Goal: Task Accomplishment & Management: Manage account settings

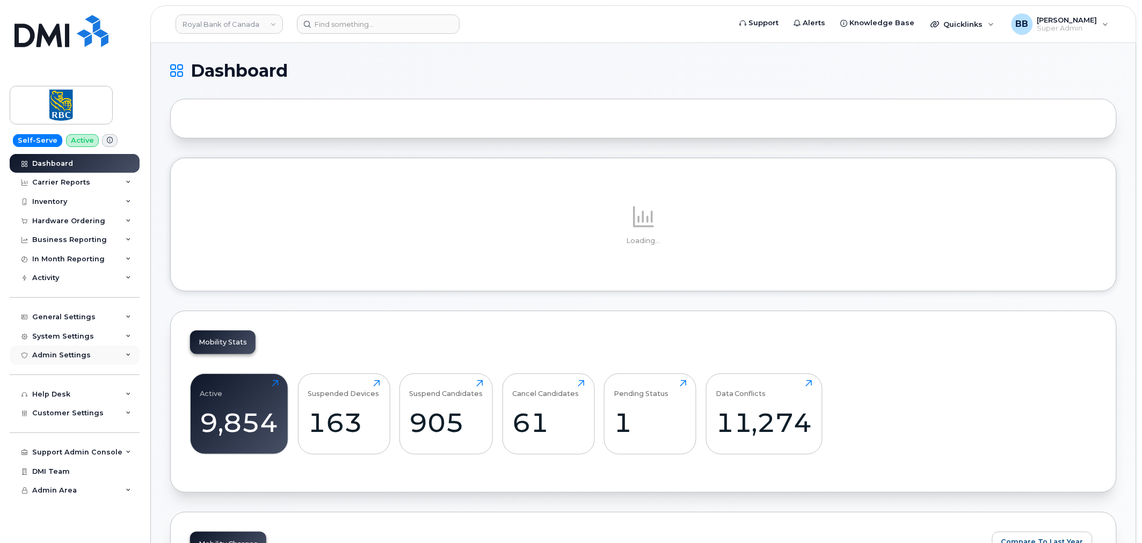
click at [94, 352] on div "Admin Settings" at bounding box center [75, 355] width 130 height 19
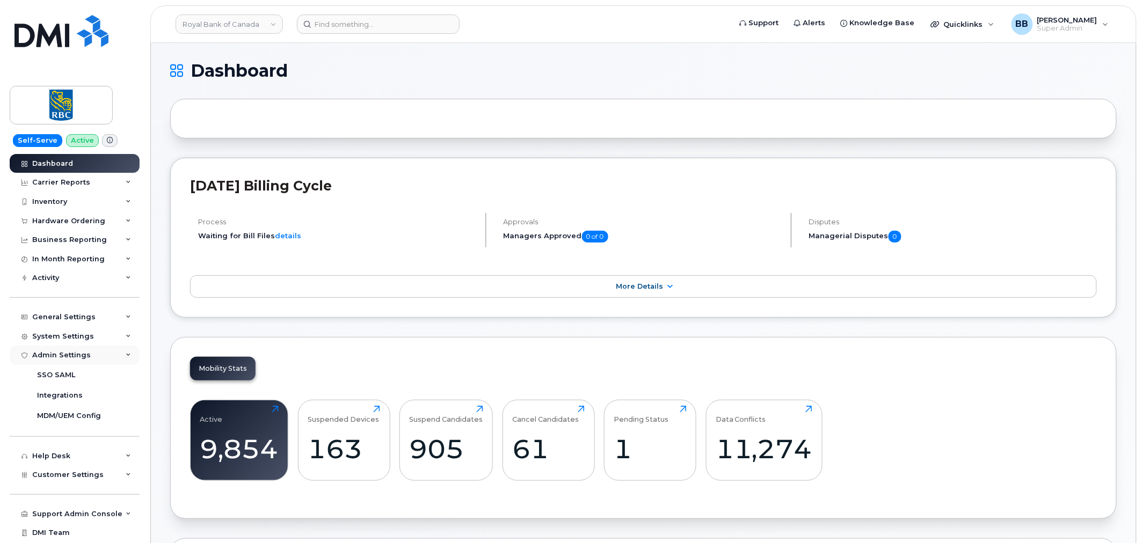
click at [94, 352] on div "Admin Settings" at bounding box center [75, 355] width 130 height 19
click at [275, 27] on link "Royal Bank of Canada" at bounding box center [229, 23] width 107 height 19
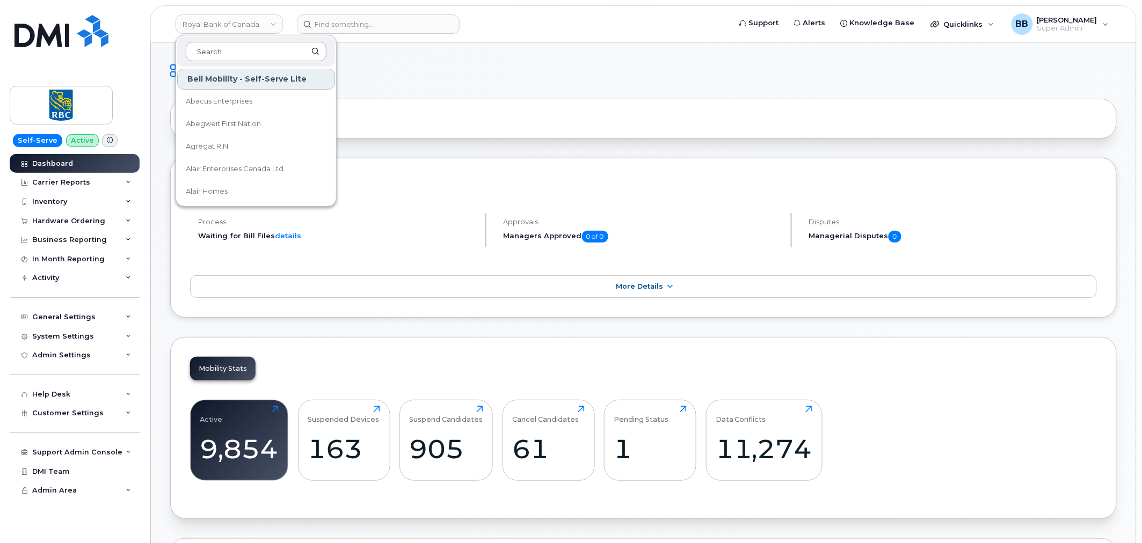
click at [237, 51] on input at bounding box center [256, 51] width 141 height 19
click at [554, 99] on div at bounding box center [643, 119] width 947 height 40
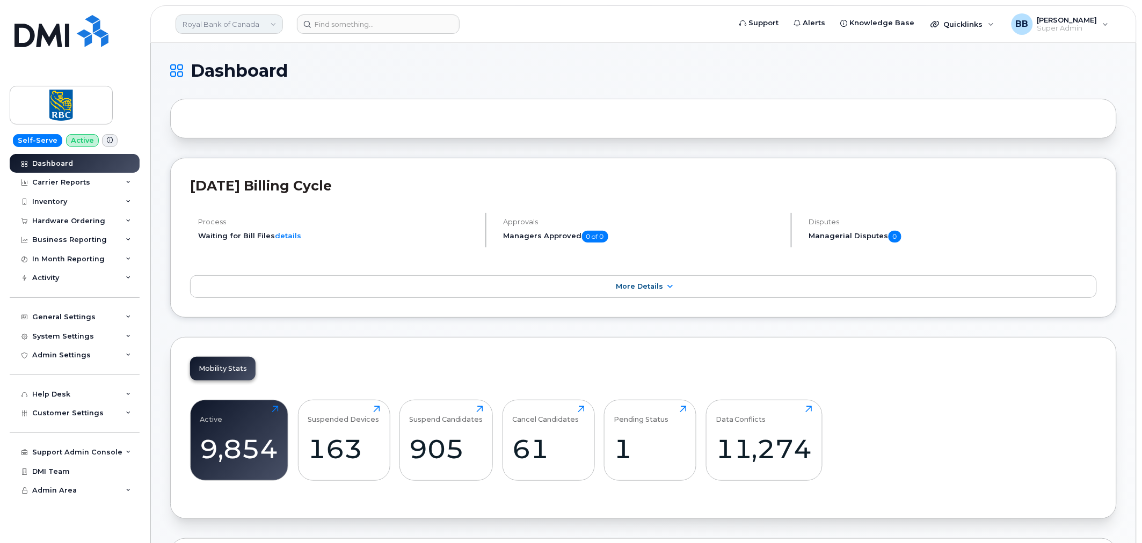
click at [254, 25] on link "Royal Bank of Canada" at bounding box center [229, 23] width 107 height 19
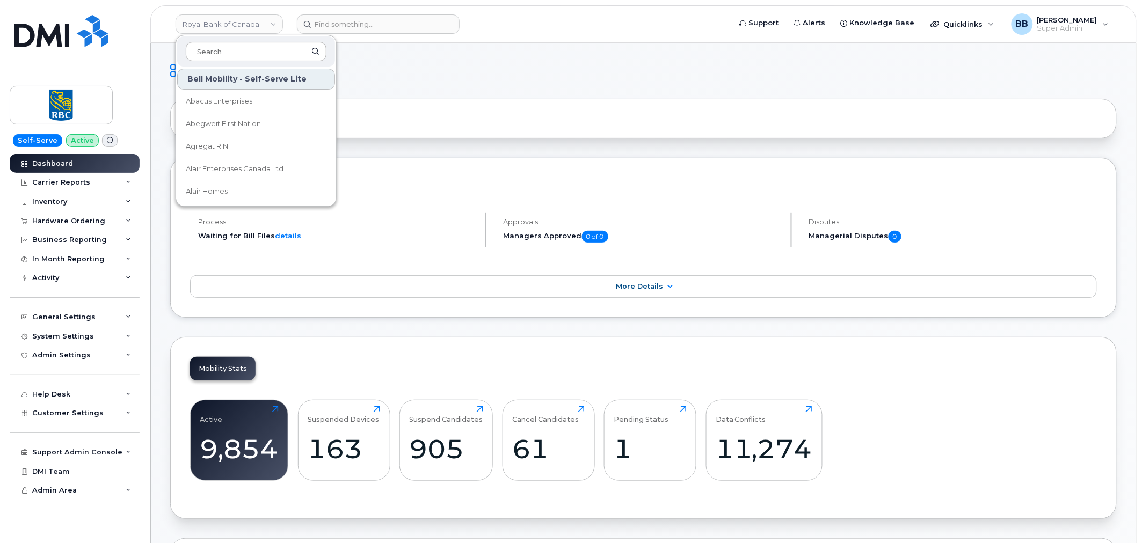
click at [247, 55] on input at bounding box center [256, 51] width 141 height 19
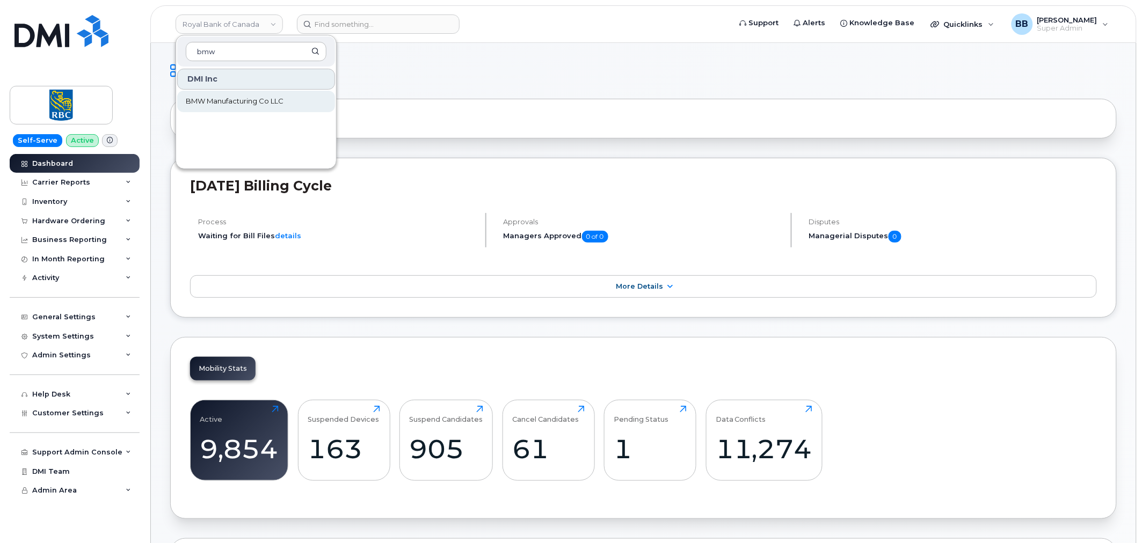
type input "bmw"
click at [261, 104] on span "BMW Manufacturing Co LLC" at bounding box center [235, 101] width 98 height 11
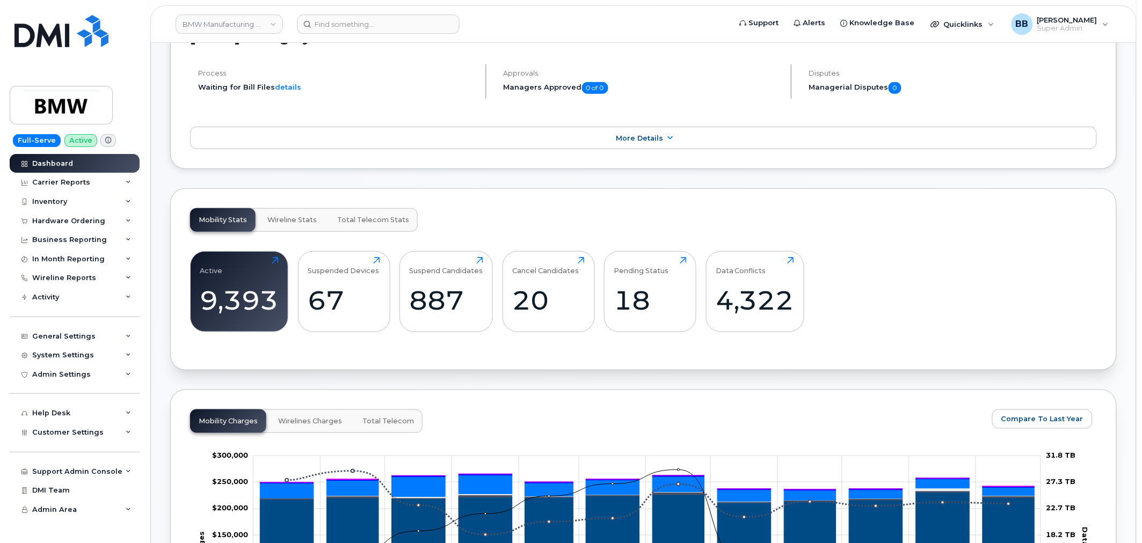
scroll to position [179, 0]
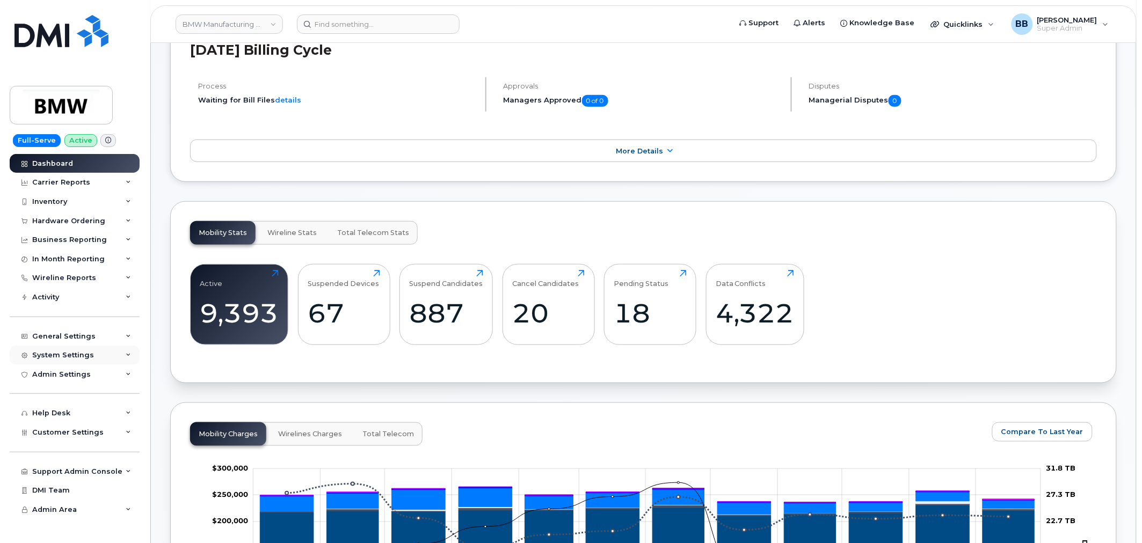
click at [49, 355] on div "System Settings" at bounding box center [63, 355] width 62 height 9
click at [54, 355] on div "System Settings" at bounding box center [63, 355] width 62 height 9
click at [60, 335] on div "General Settings" at bounding box center [63, 336] width 63 height 9
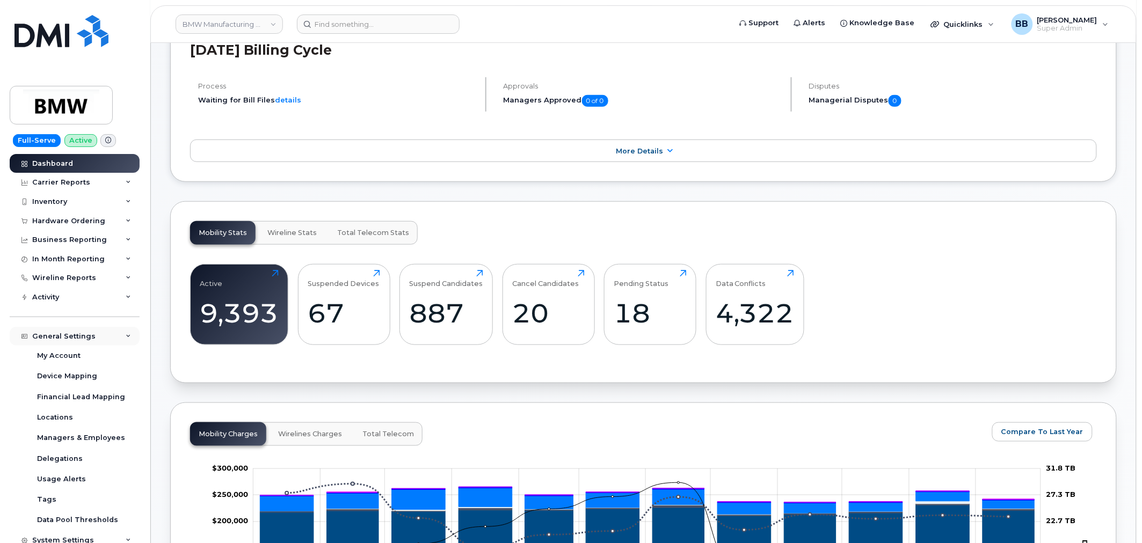
click at [60, 335] on div "General Settings" at bounding box center [63, 336] width 63 height 9
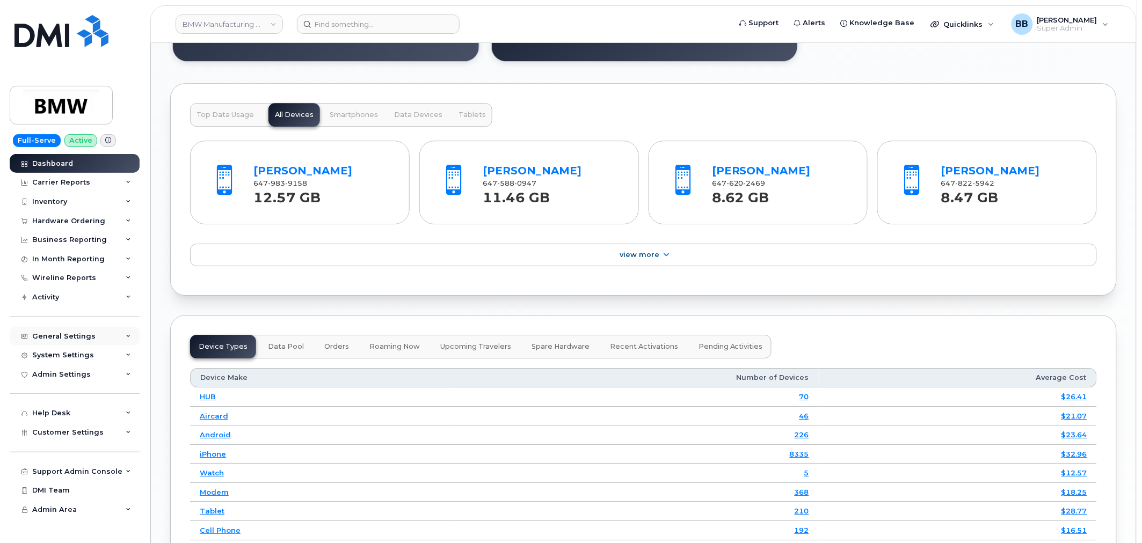
scroll to position [1130, 0]
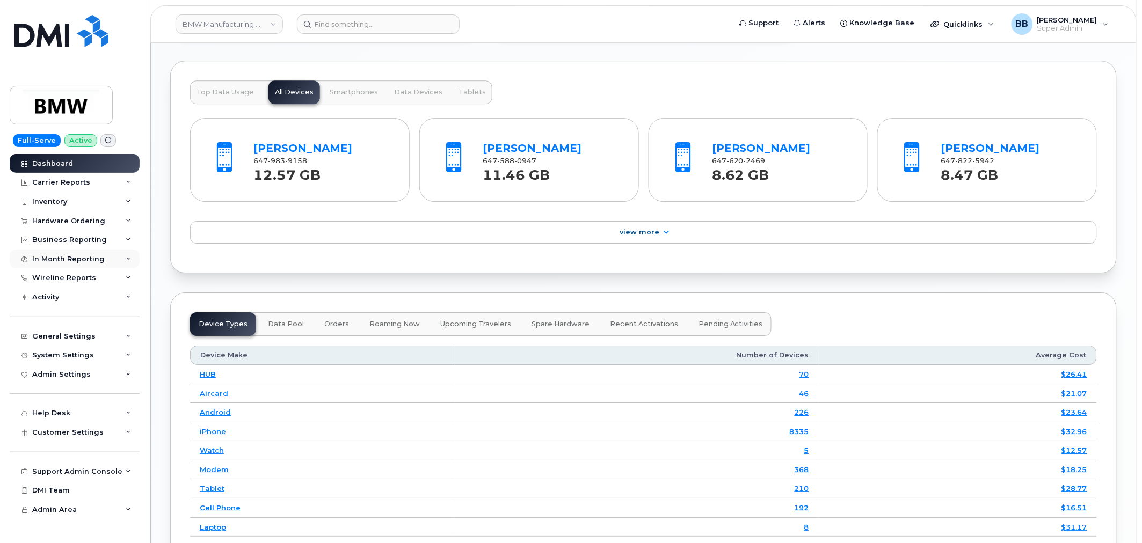
click at [83, 264] on div "In Month Reporting" at bounding box center [75, 259] width 130 height 19
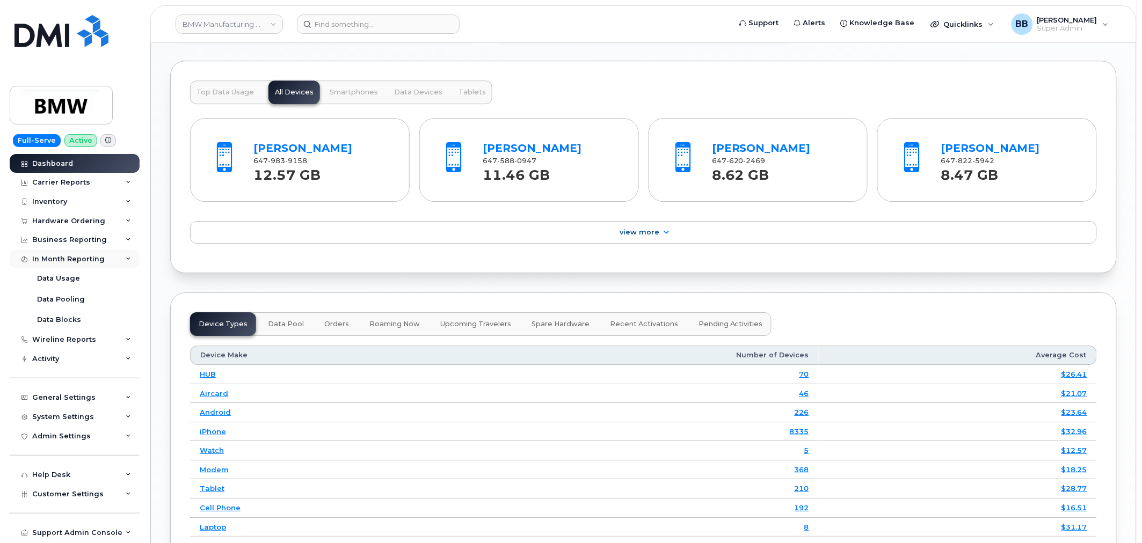
click at [83, 264] on div "In Month Reporting" at bounding box center [75, 259] width 130 height 19
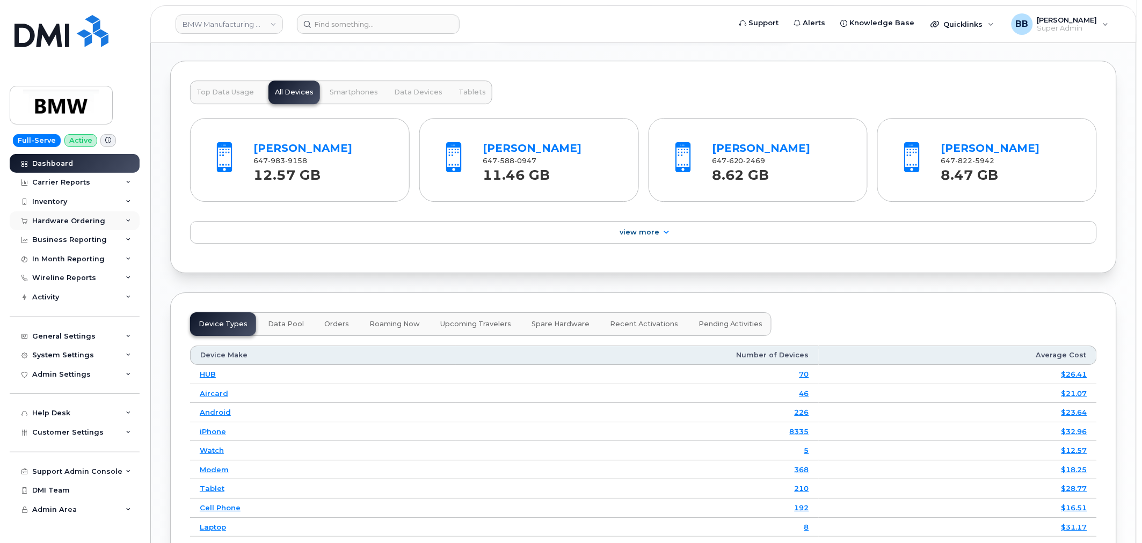
click at [91, 227] on div "Hardware Ordering" at bounding box center [75, 221] width 130 height 19
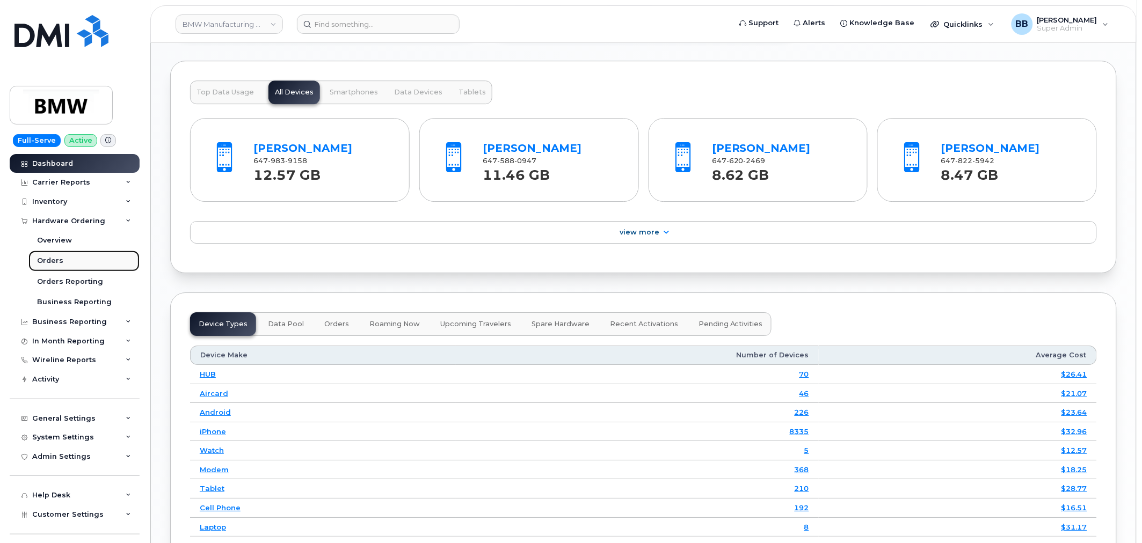
click at [63, 261] on link "Orders" at bounding box center [83, 261] width 111 height 20
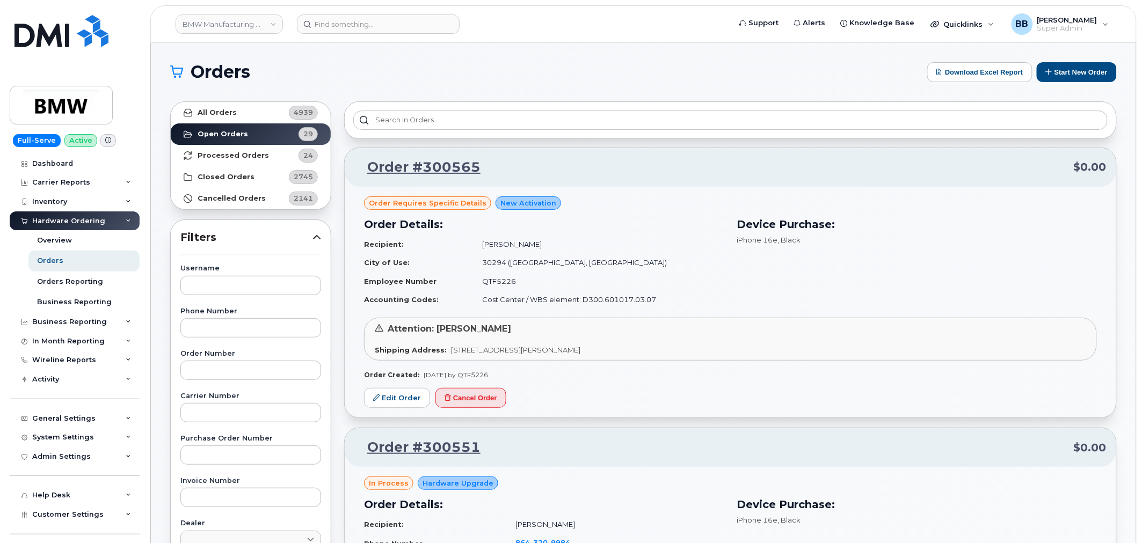
click at [406, 409] on div "Order requires Specific details New Activation Order Details: Recipient: Rick M…" at bounding box center [731, 302] width 772 height 231
click at [405, 403] on link "Edit Order" at bounding box center [397, 398] width 66 height 20
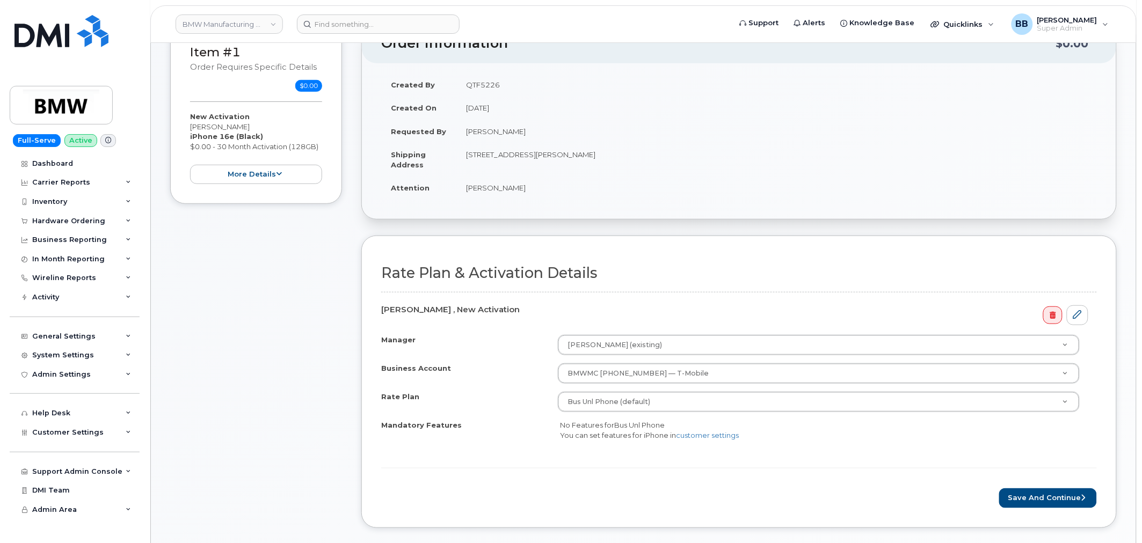
scroll to position [119, 0]
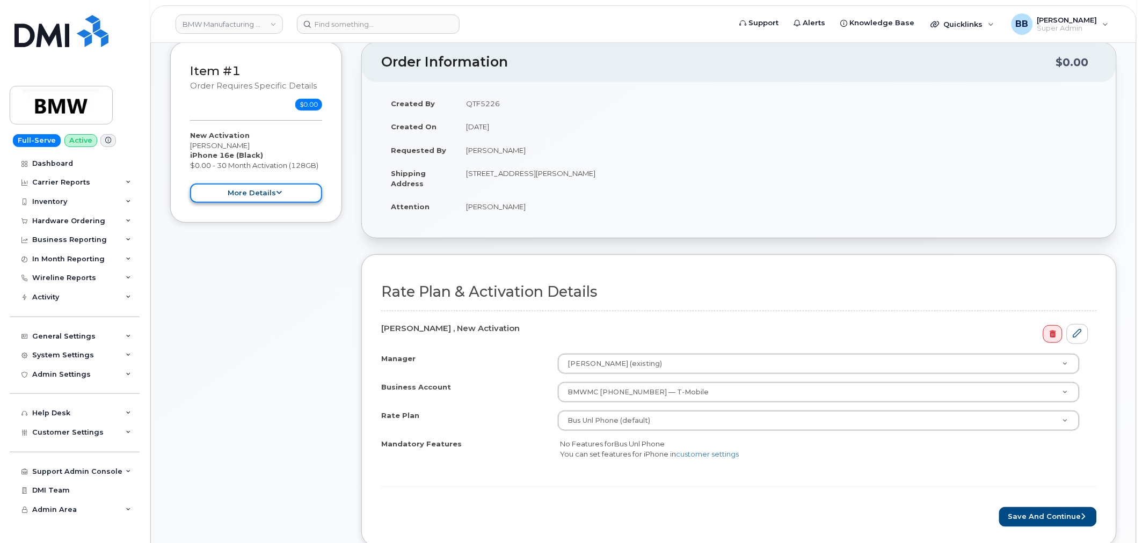
click at [271, 191] on button "more details" at bounding box center [256, 194] width 132 height 20
